Goal: Transaction & Acquisition: Purchase product/service

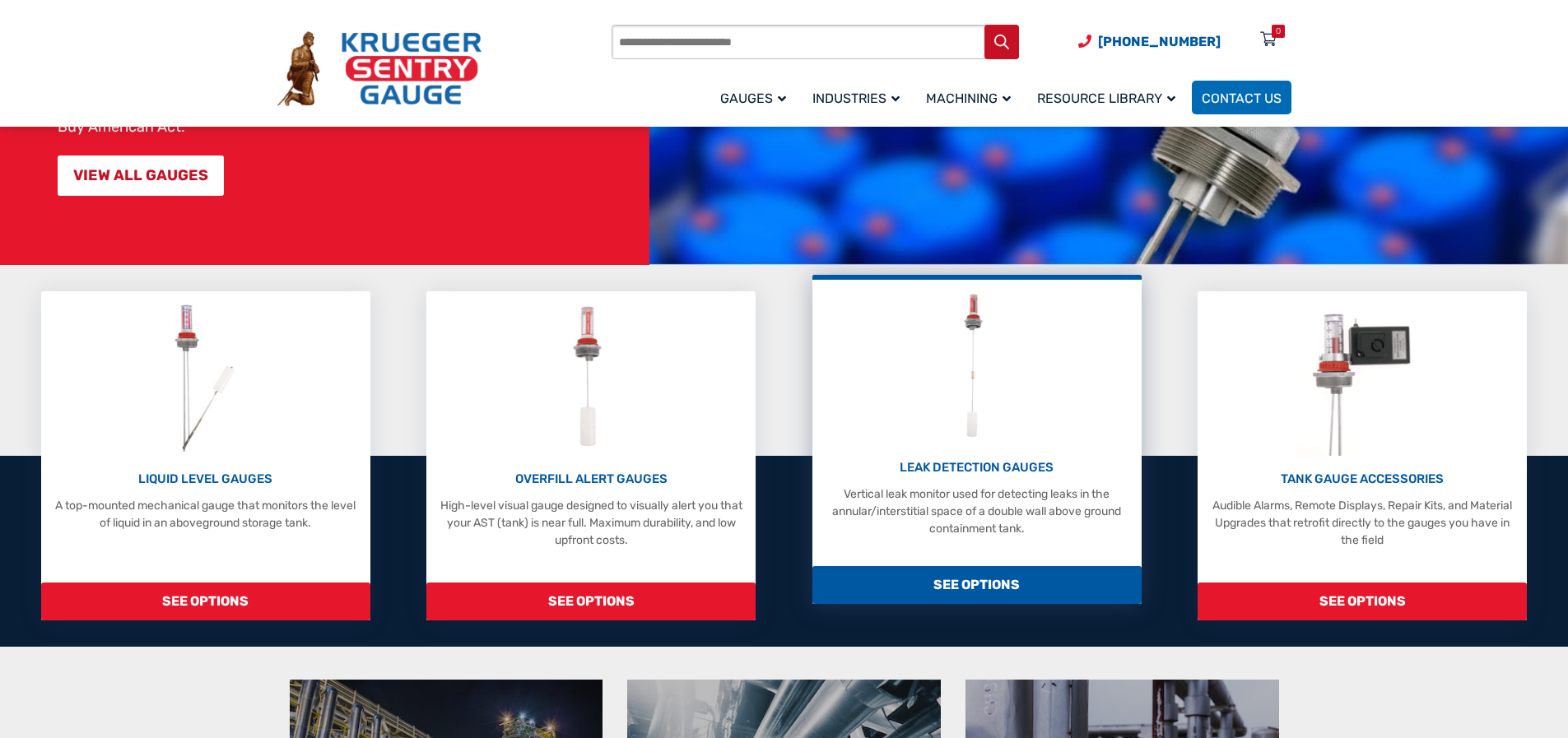
click at [976, 582] on span "SEE OPTIONS" at bounding box center [977, 585] width 329 height 38
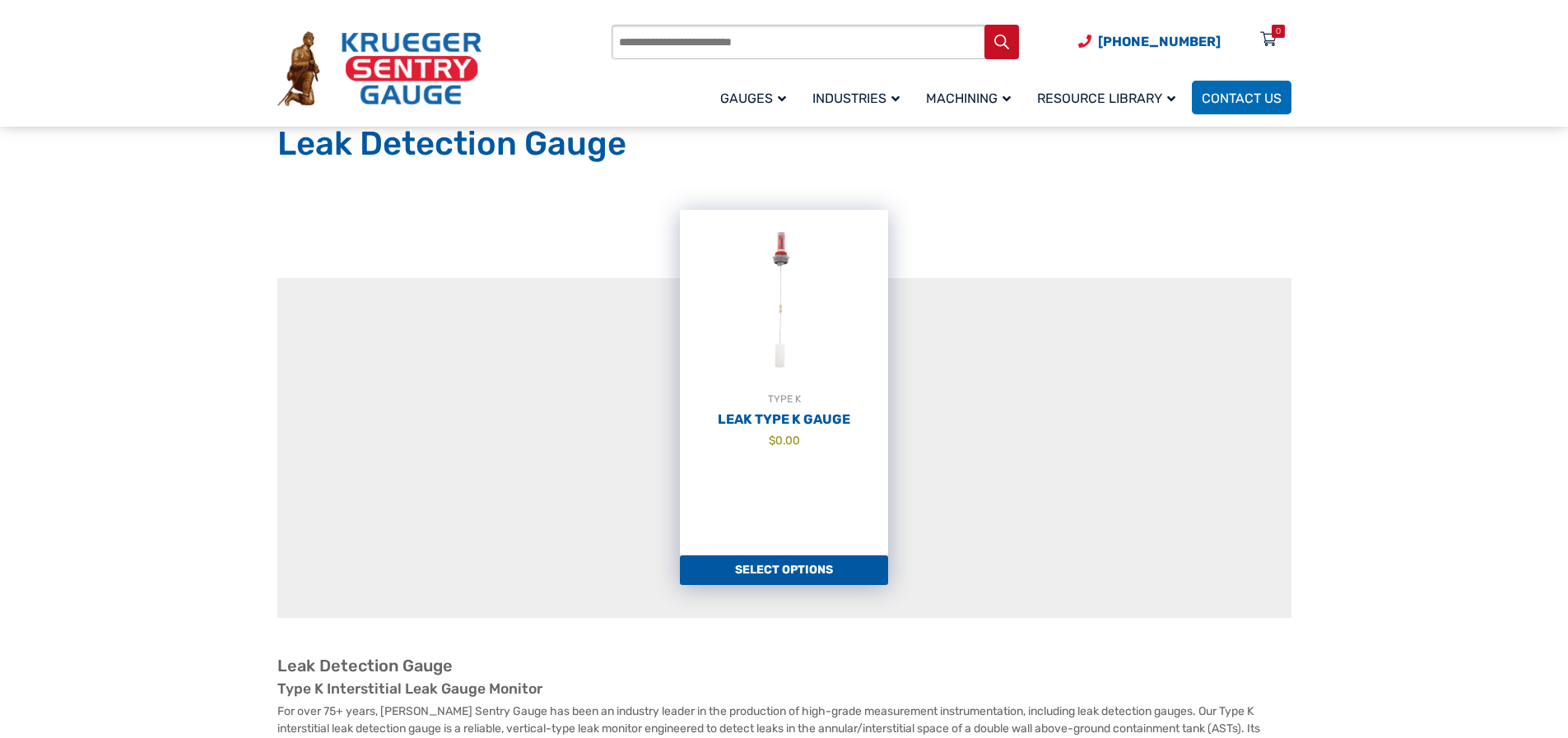
scroll to position [247, 0]
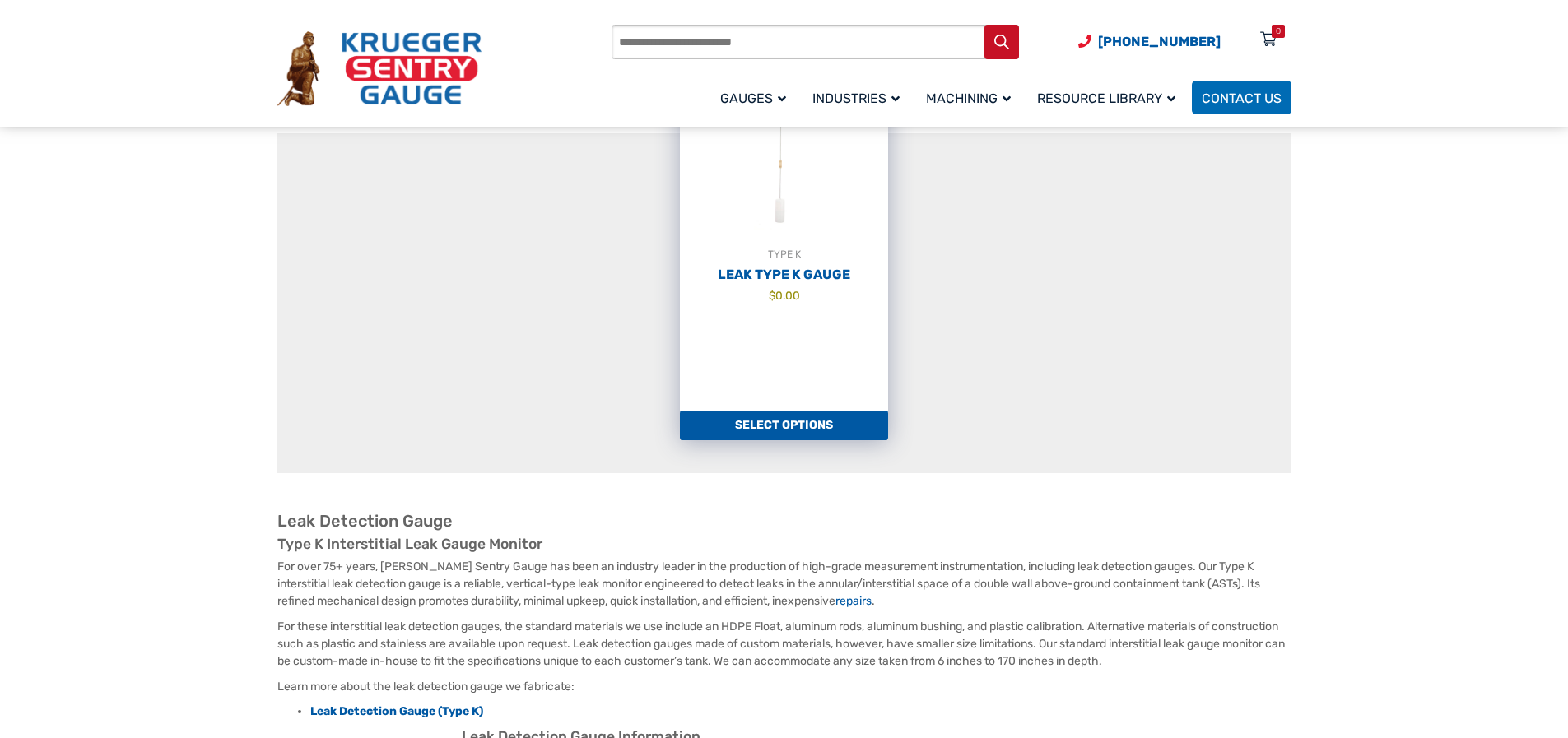
click at [794, 424] on link "Select options" at bounding box center [784, 426] width 208 height 30
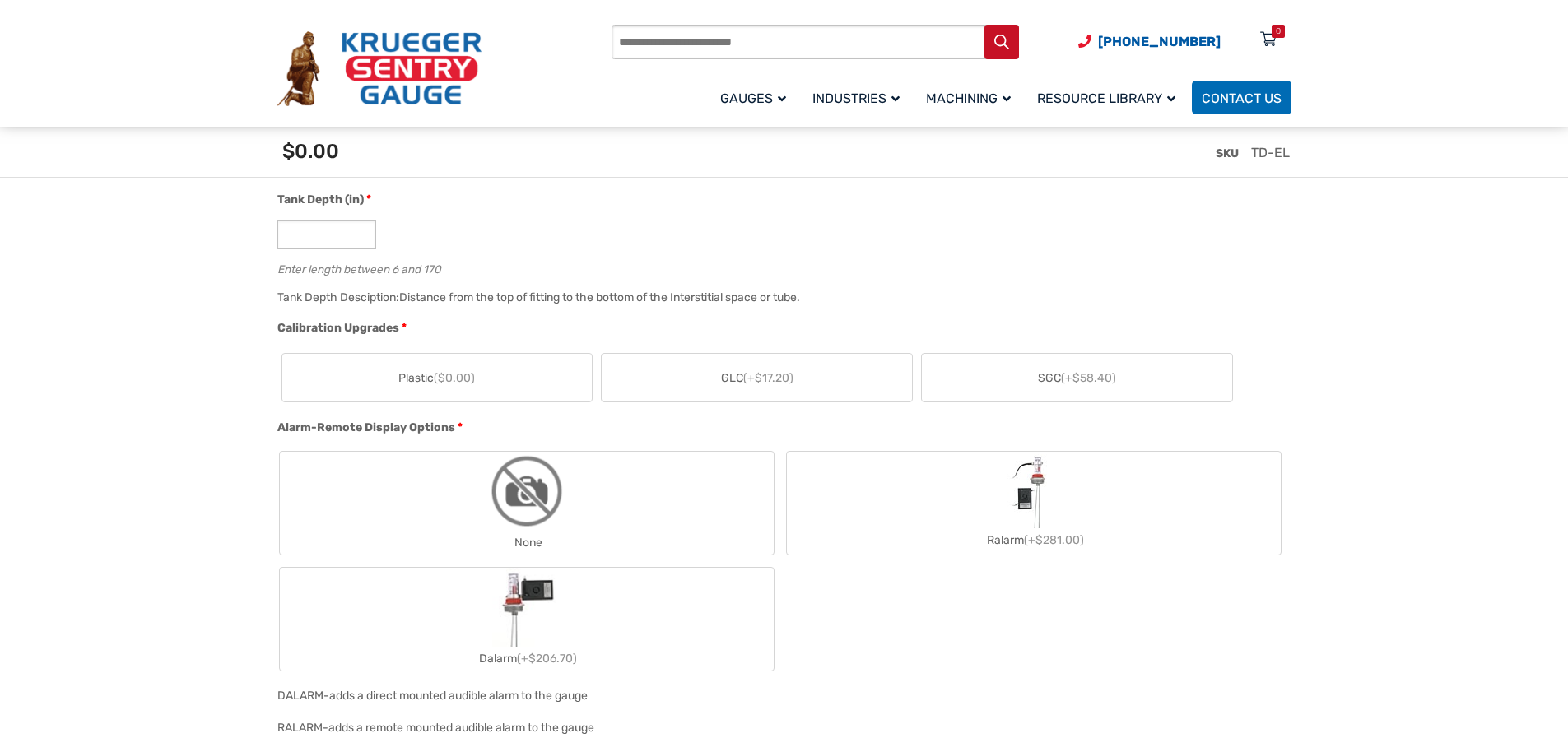
click at [743, 378] on span "GLC (+$17.20)" at bounding box center [757, 378] width 72 height 17
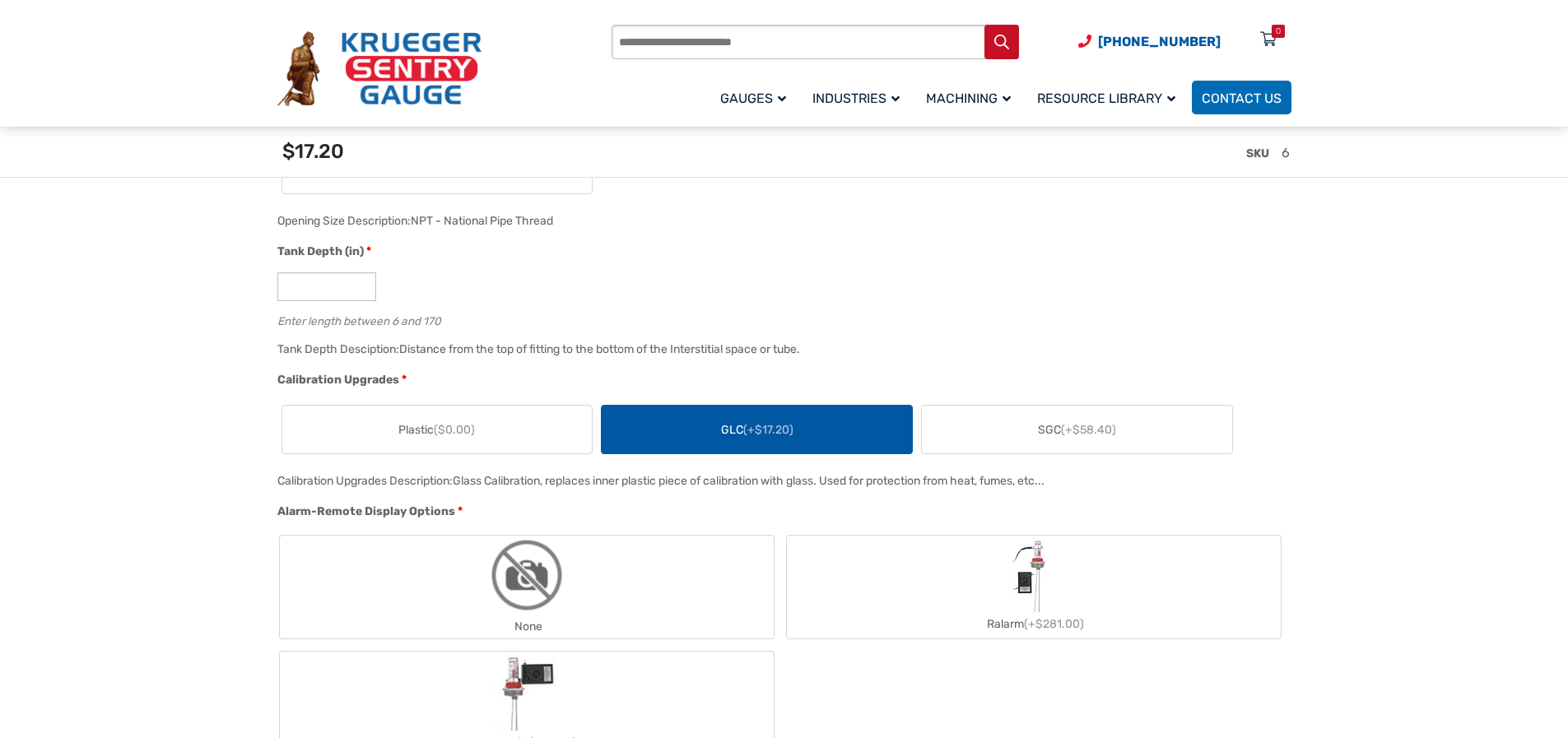
scroll to position [1008, 0]
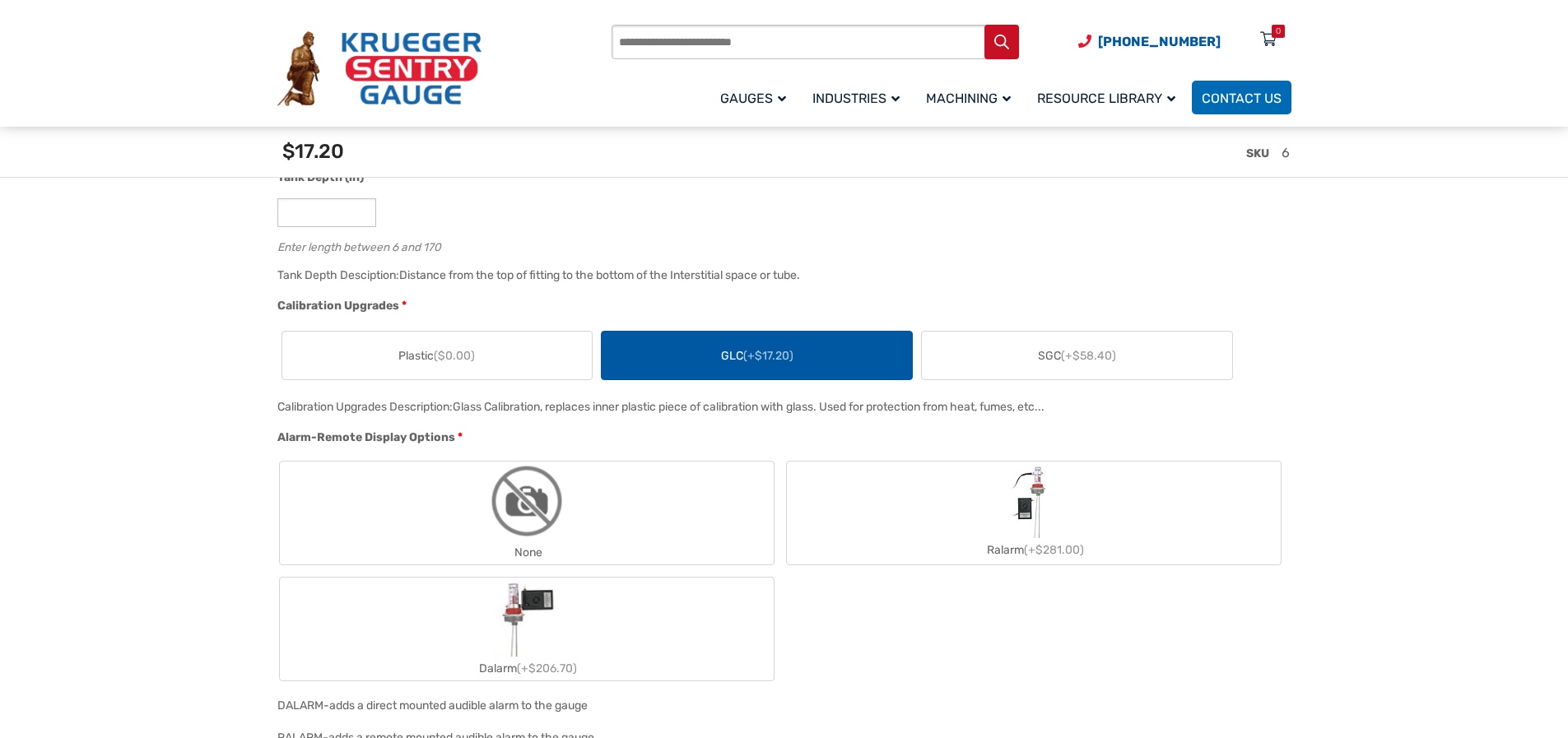
click at [1054, 362] on span "SGC (+$58.40)" at bounding box center [1077, 356] width 78 height 17
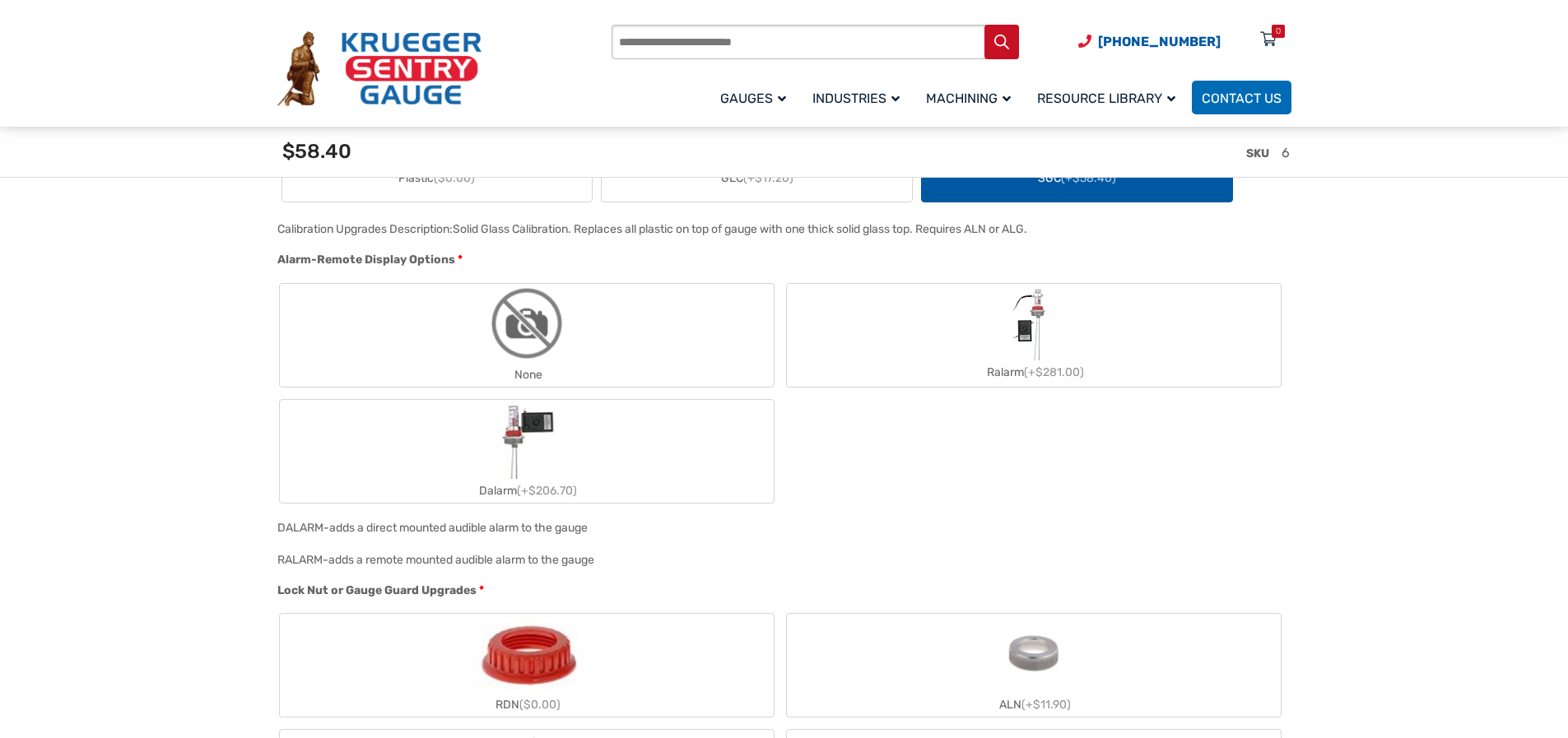
scroll to position [1666, 0]
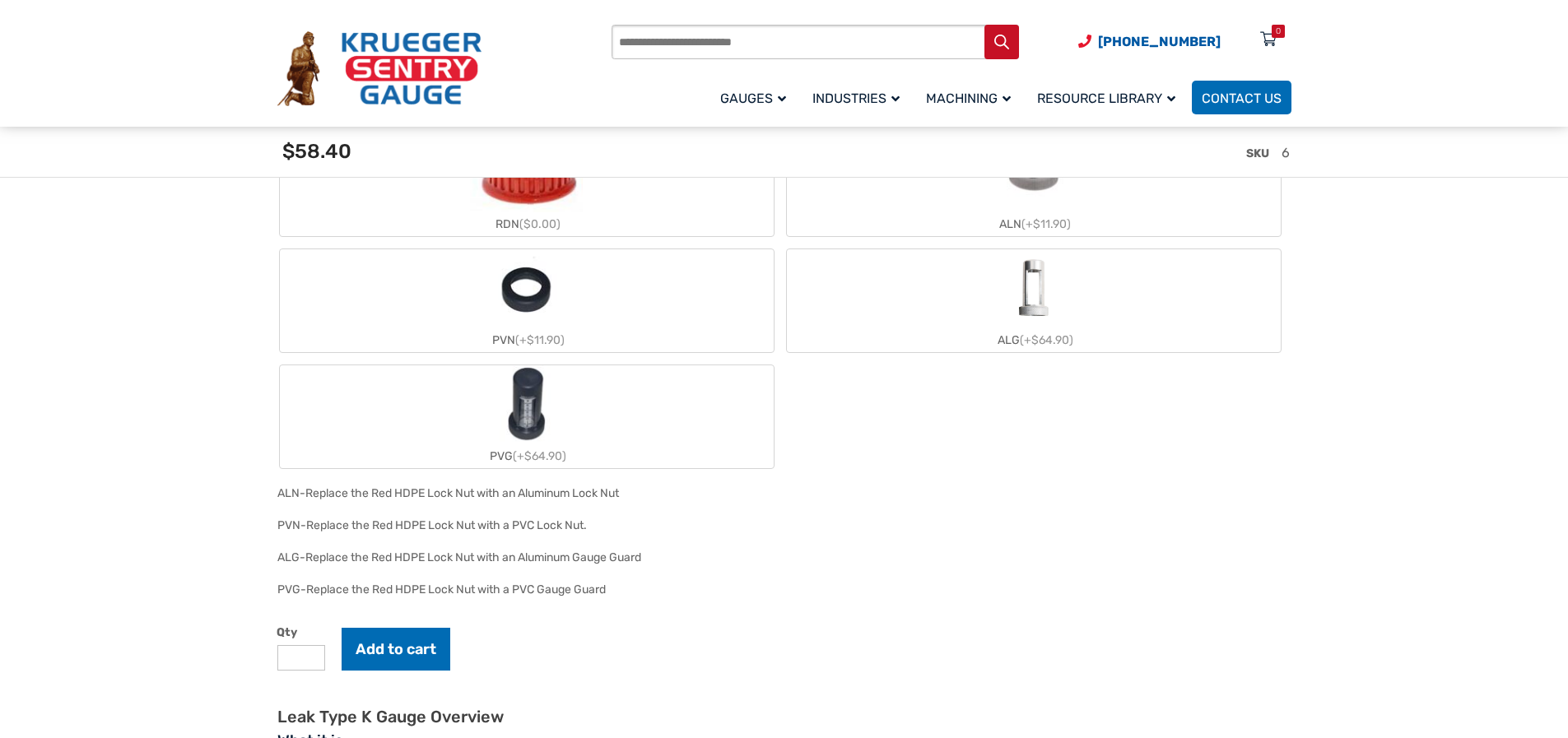
click at [1011, 341] on div "ALG (+$64.90)" at bounding box center [1033, 340] width 494 height 24
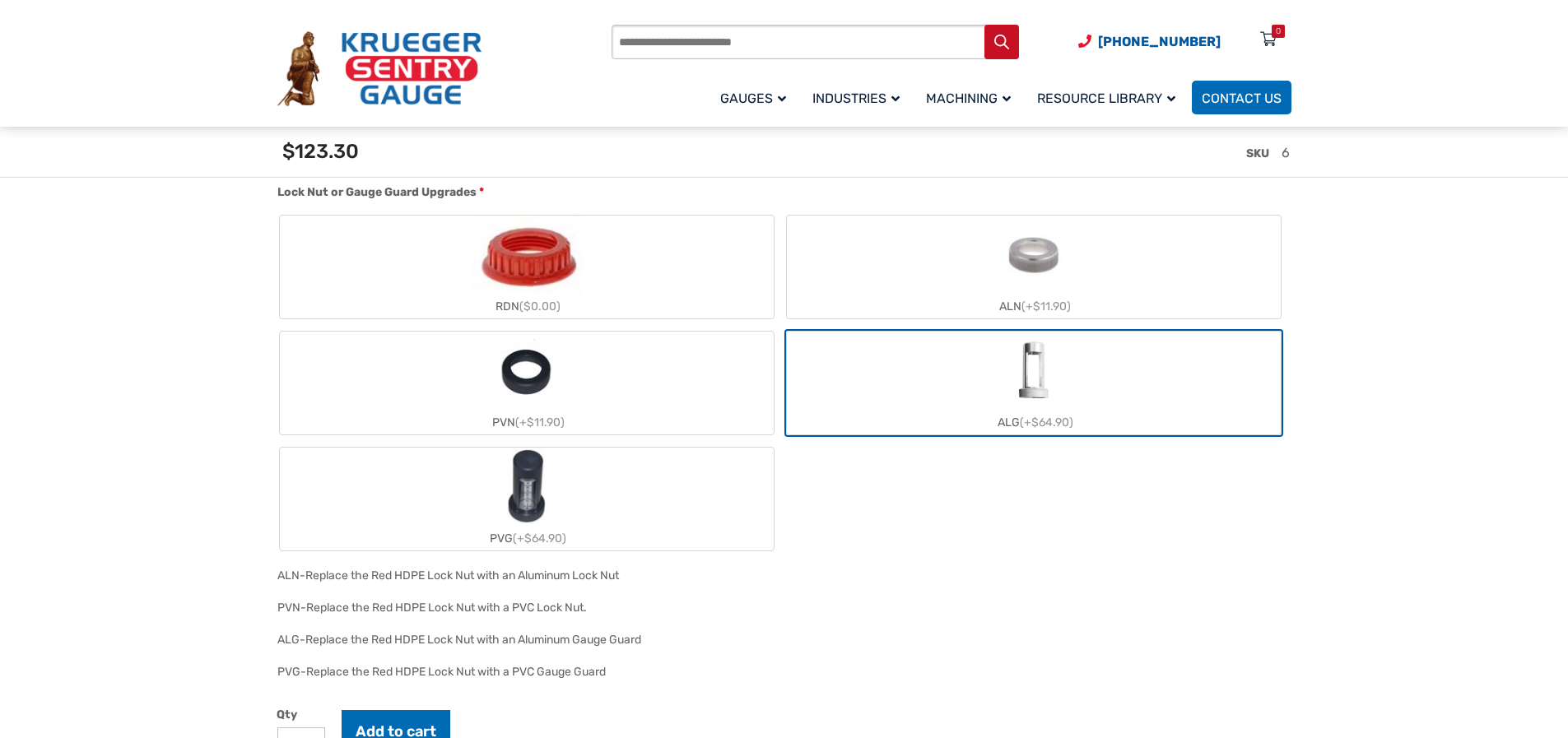
scroll to position [1830, 0]
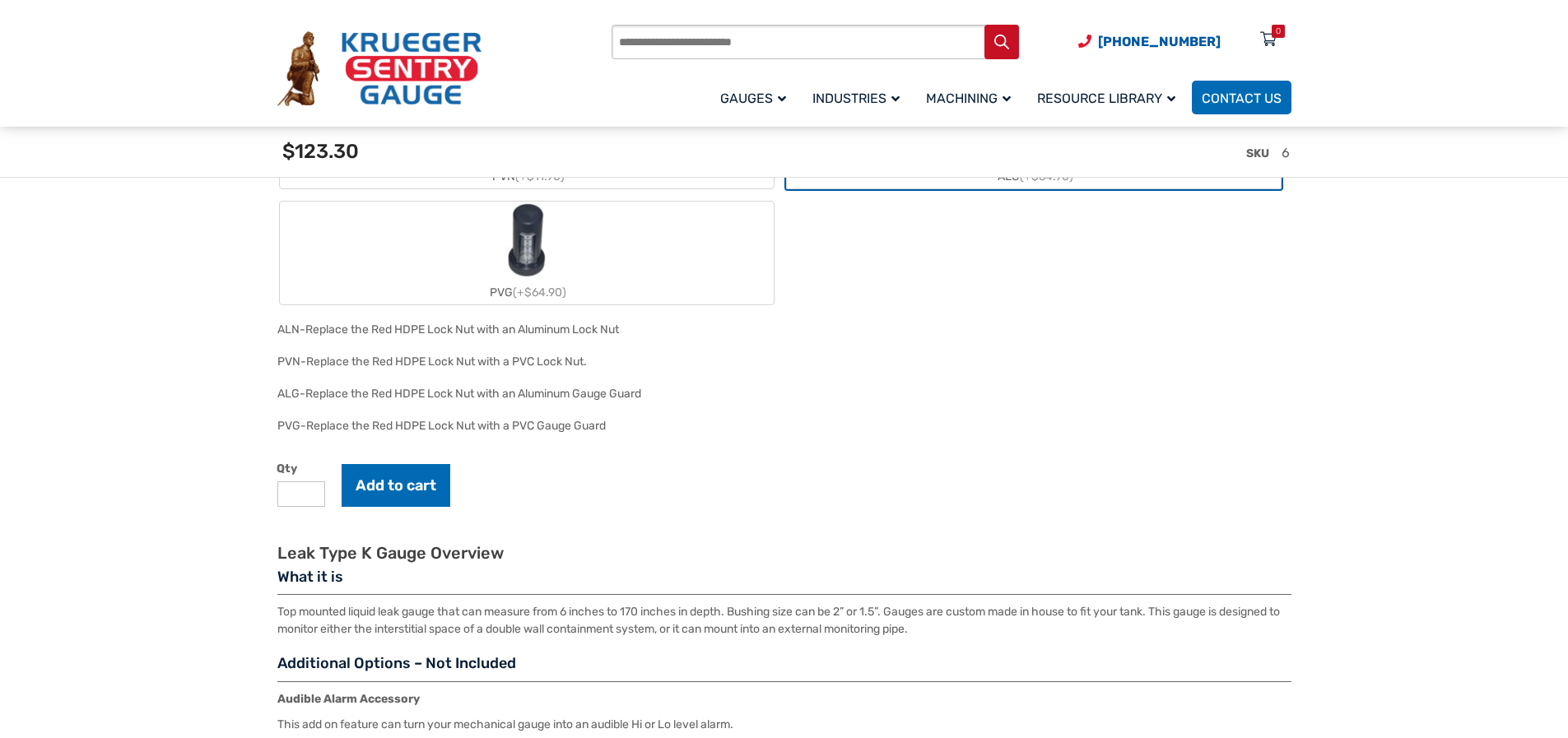
drag, startPoint x: 658, startPoint y: 396, endPoint x: 275, endPoint y: 402, distance: 383.0
click at [275, 402] on div "ALG- Replace the Red HDPE Lock Nut with an Aluminum Gauge Guard" at bounding box center [781, 399] width 1014 height 32
copy div "ALG- Replace the Red HDPE Lock Nut with an Aluminum Gauge Guard"
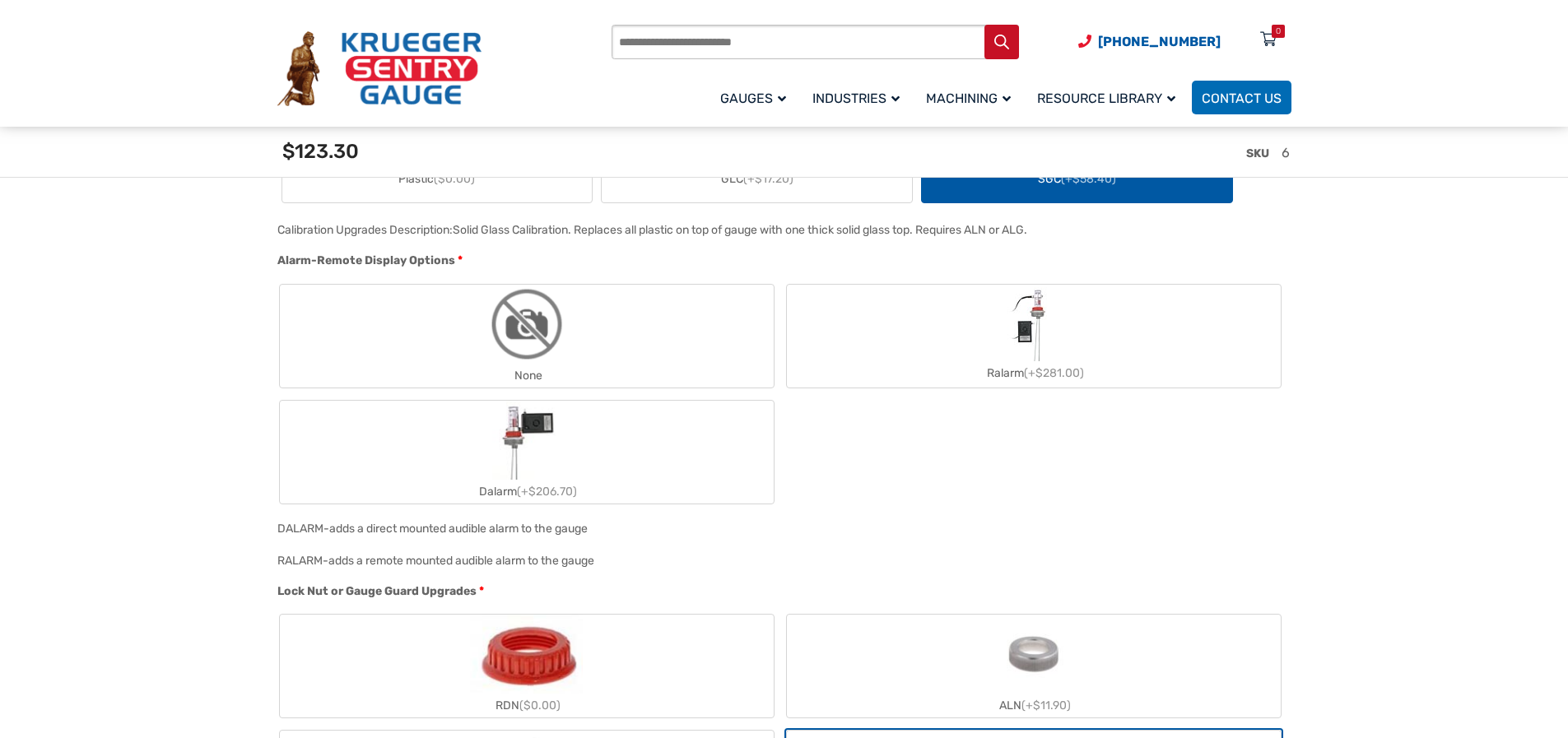
scroll to position [1502, 0]
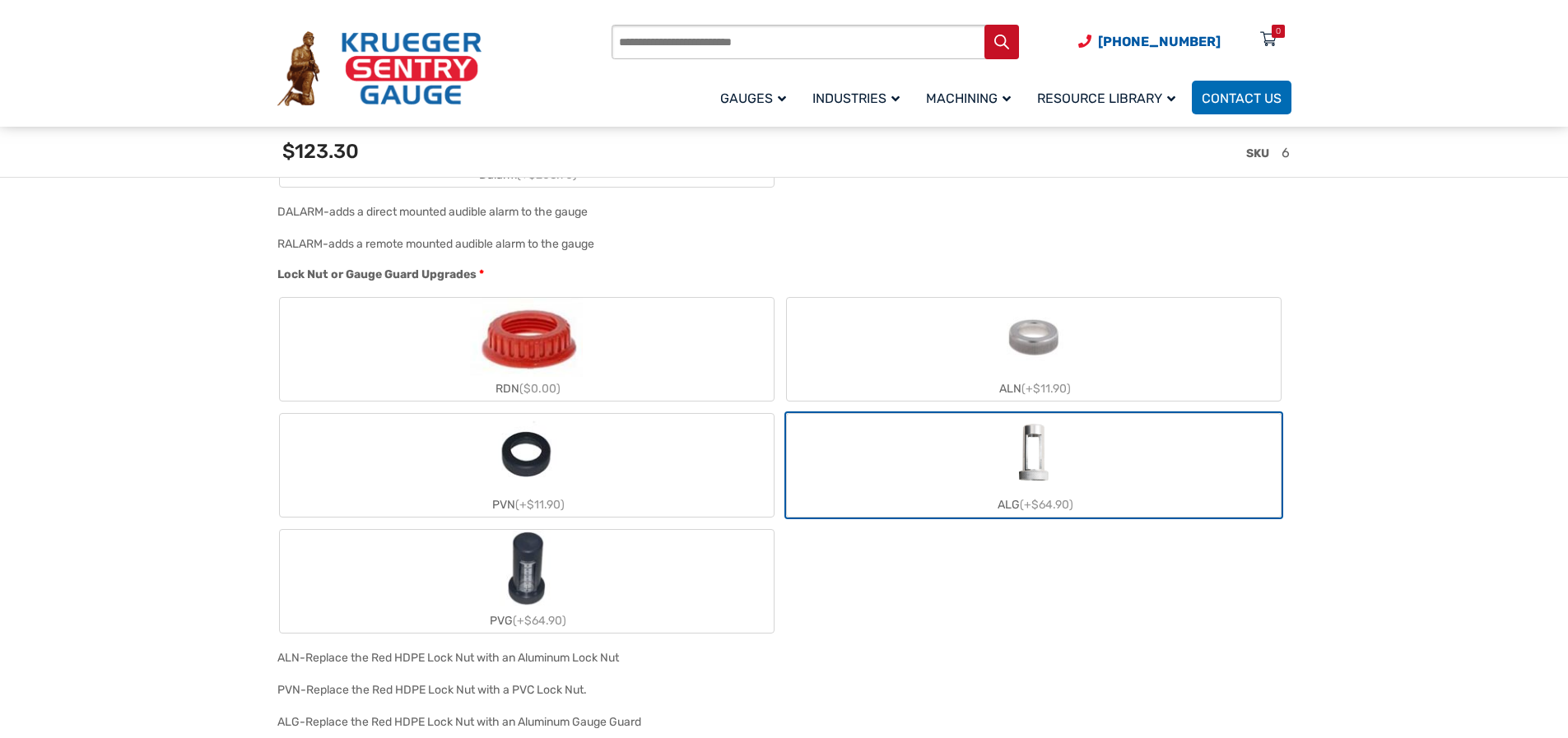
click at [527, 357] on img "RDN" at bounding box center [525, 337] width 112 height 79
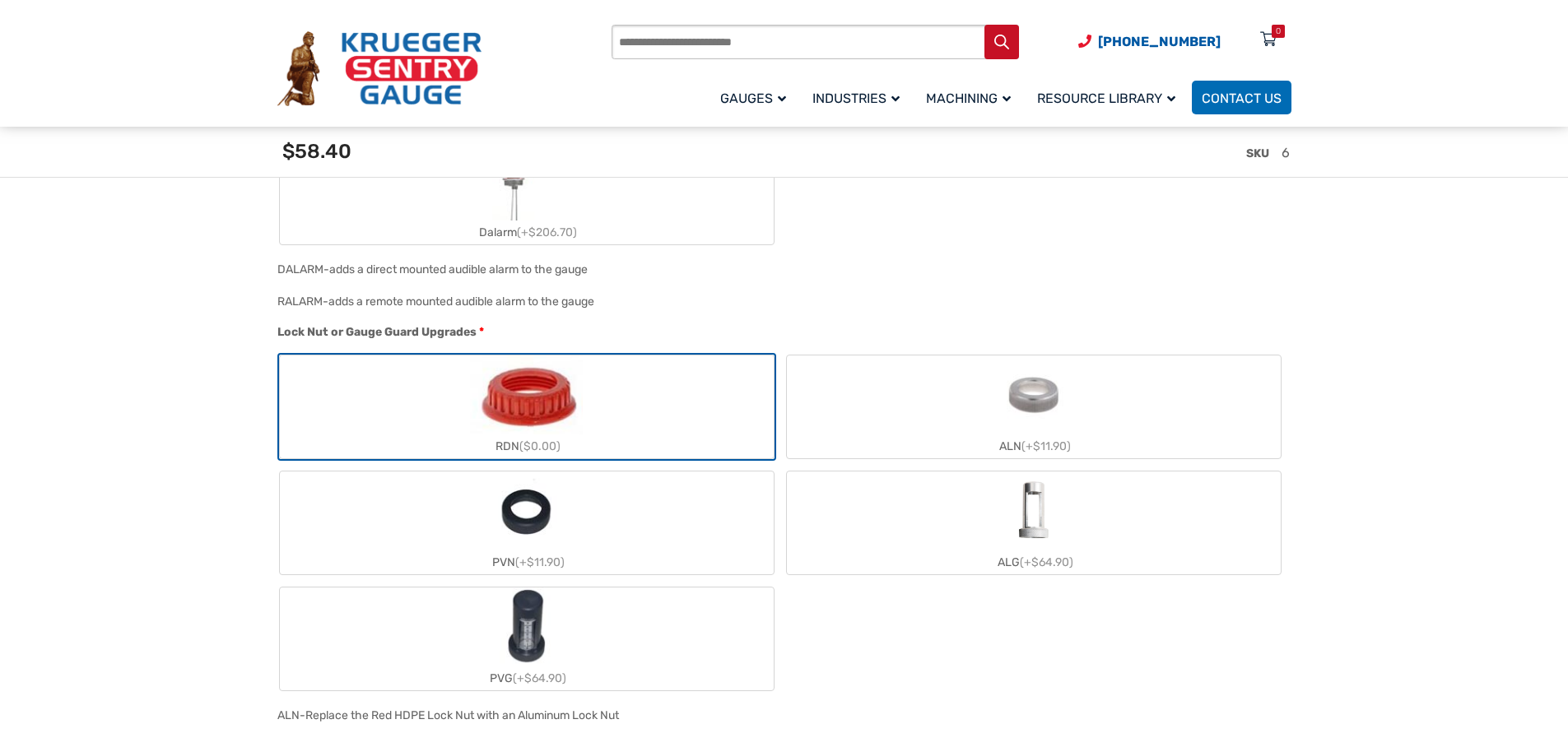
scroll to position [1441, 0]
